Goal: Task Accomplishment & Management: Complete application form

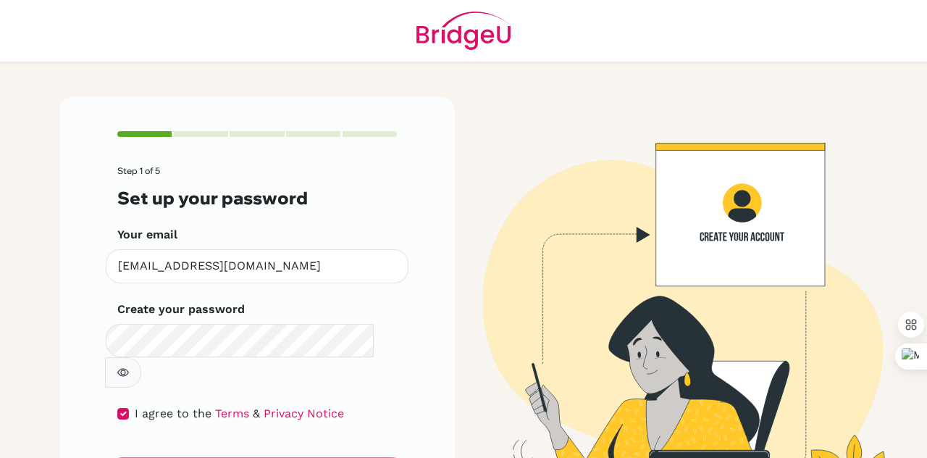
scroll to position [48, 0]
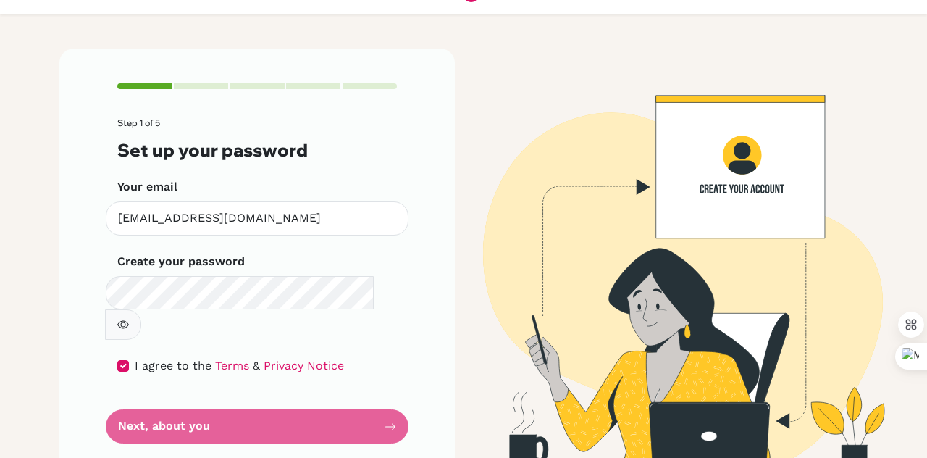
click at [129, 319] on icon "button" at bounding box center [123, 325] width 12 height 12
click at [280, 382] on form "Step 1 of 5 Set up your password Your email [EMAIL_ADDRESS][DOMAIN_NAME] Invali…" at bounding box center [257, 280] width 280 height 325
click at [184, 88] on div at bounding box center [201, 86] width 54 height 6
click at [368, 386] on form "Step 1 of 5 Set up your password Your email [EMAIL_ADDRESS][DOMAIN_NAME] Invali…" at bounding box center [257, 280] width 280 height 325
click at [423, 397] on div "Step 1 of 5 Set up your password Your email [EMAIL_ADDRESS][DOMAIN_NAME] Invali…" at bounding box center [256, 263] width 395 height 429
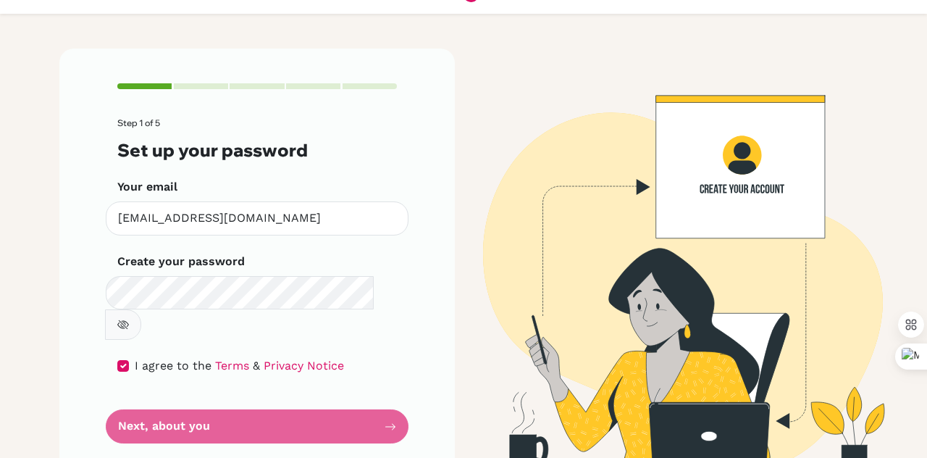
click at [204, 393] on form "Step 1 of 5 Set up your password Your email [EMAIL_ADDRESS][DOMAIN_NAME] Invali…" at bounding box center [257, 280] width 280 height 325
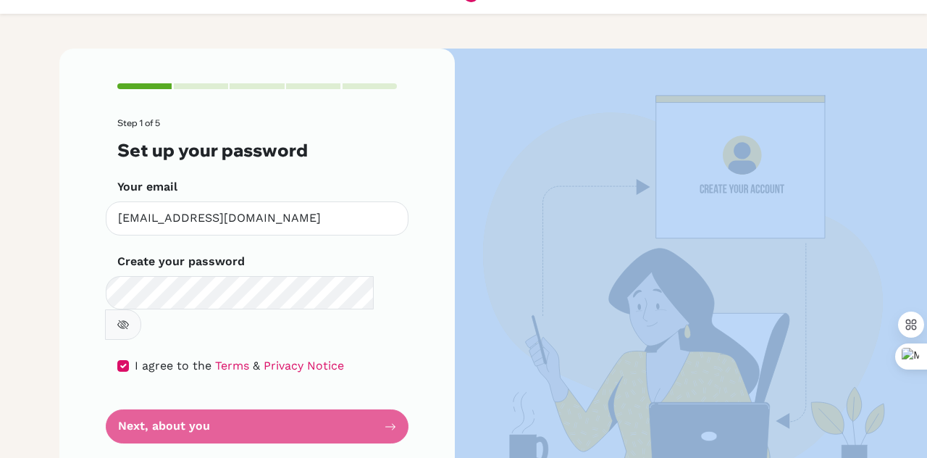
click at [204, 393] on form "Step 1 of 5 Set up your password Your email [EMAIL_ADDRESS][DOMAIN_NAME] Invali…" at bounding box center [257, 280] width 280 height 325
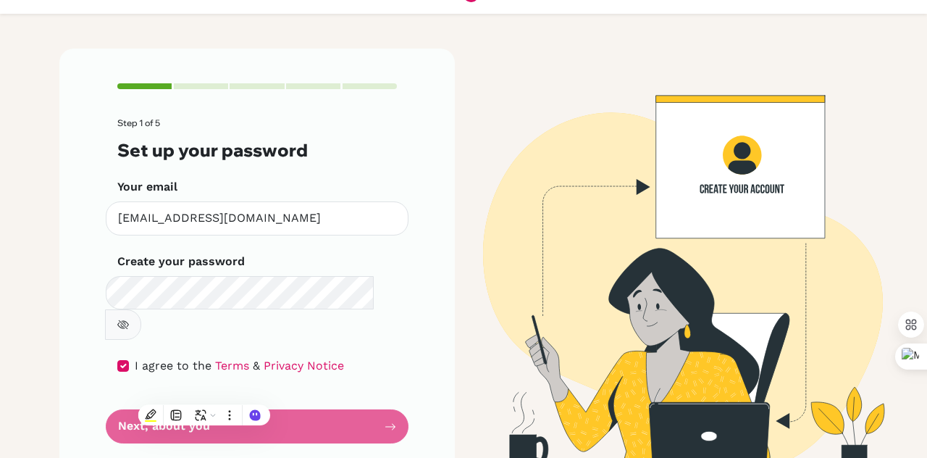
click at [356, 152] on h3 "Set up your password" at bounding box center [257, 150] width 280 height 21
click at [414, 111] on div "Step 1 of 5 Set up your password Your email [EMAIL_ADDRESS][DOMAIN_NAME] Invali…" at bounding box center [256, 263] width 395 height 429
click at [253, 372] on form "Step 1 of 5 Set up your password Your email [EMAIL_ADDRESS][DOMAIN_NAME] Invali…" at bounding box center [257, 280] width 280 height 325
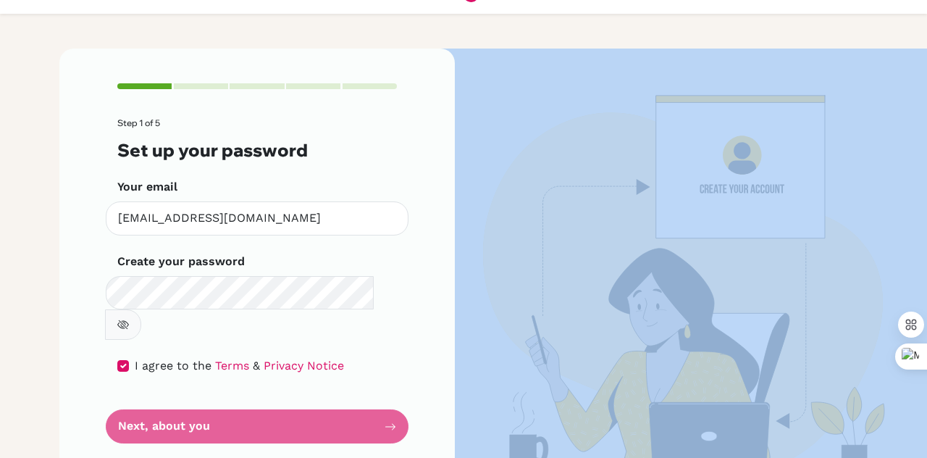
drag, startPoint x: 253, startPoint y: 372, endPoint x: 234, endPoint y: 391, distance: 27.1
click at [234, 391] on form "Step 1 of 5 Set up your password Your email [EMAIL_ADDRESS][DOMAIN_NAME] Invali…" at bounding box center [257, 280] width 280 height 325
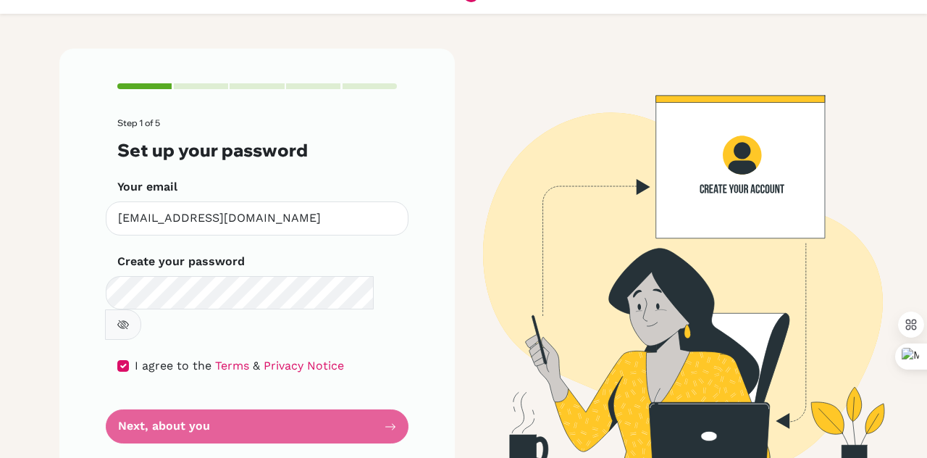
click at [368, 156] on h3 "Set up your password" at bounding box center [257, 150] width 280 height 21
click at [257, 389] on form "Step 1 of 5 Set up your password Your email [EMAIL_ADDRESS][DOMAIN_NAME] Invali…" at bounding box center [257, 280] width 280 height 325
